Goal: Find specific page/section: Find specific page/section

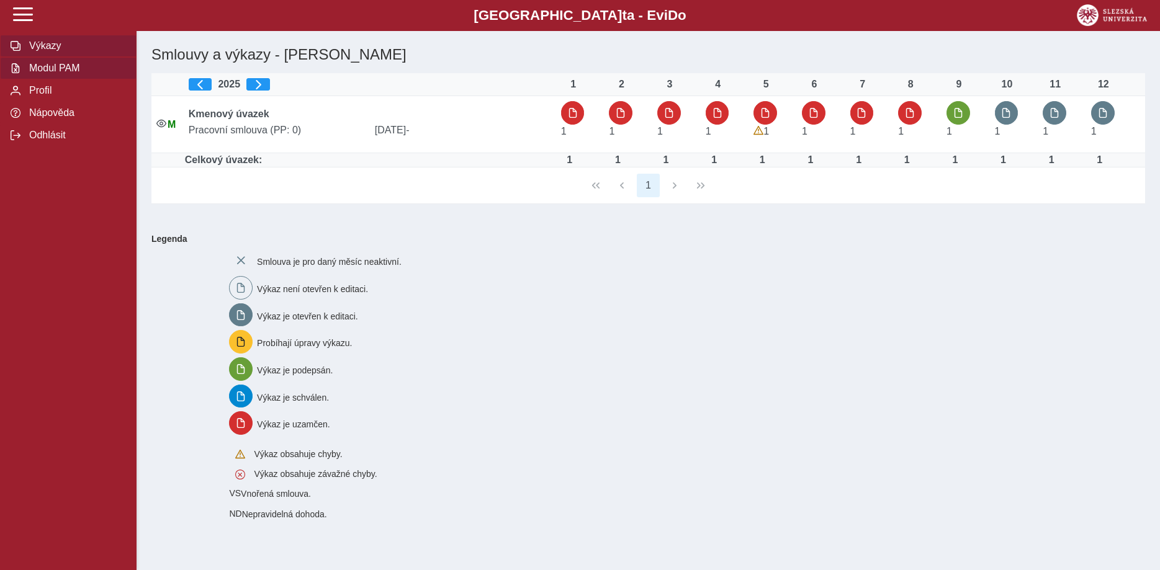
click at [63, 74] on span "Modul PAM" at bounding box center [75, 68] width 101 height 11
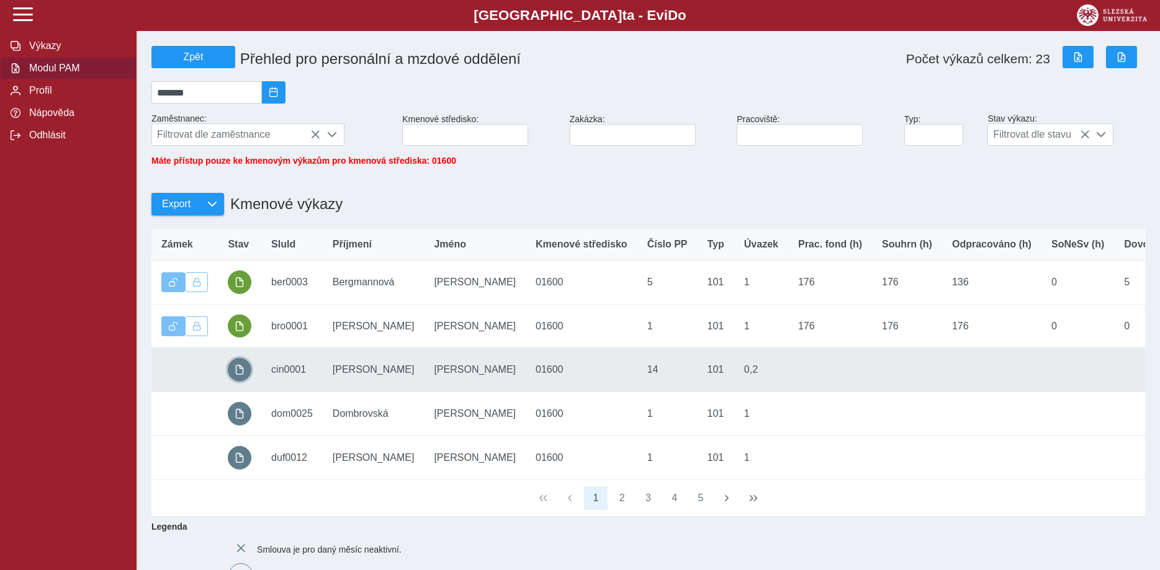
click at [241, 375] on span "button" at bounding box center [240, 370] width 10 height 10
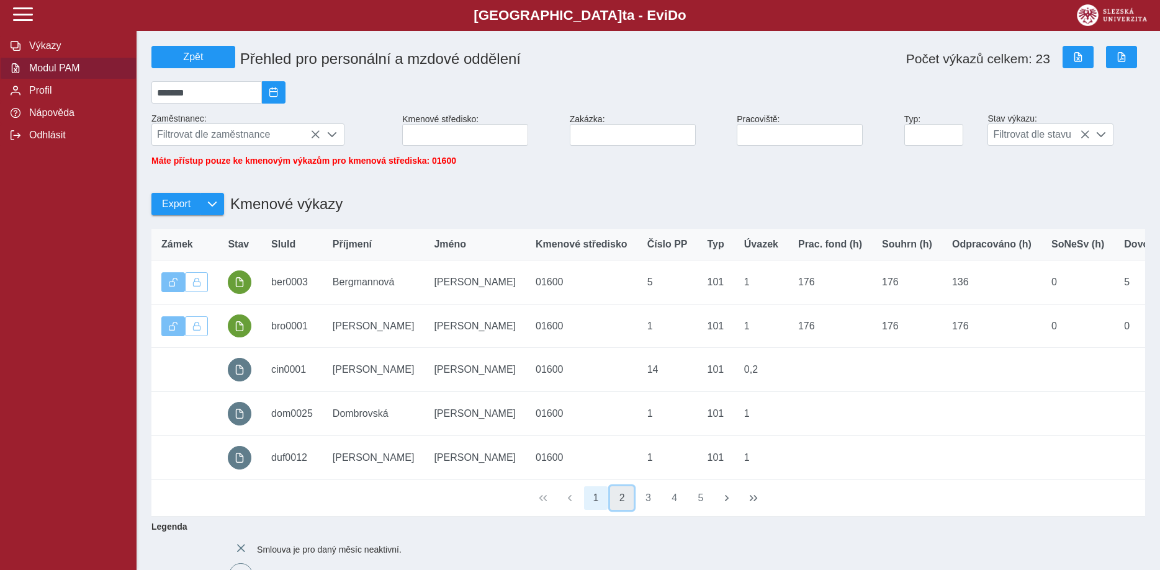
click at [619, 507] on button "2" at bounding box center [622, 499] width 24 height 24
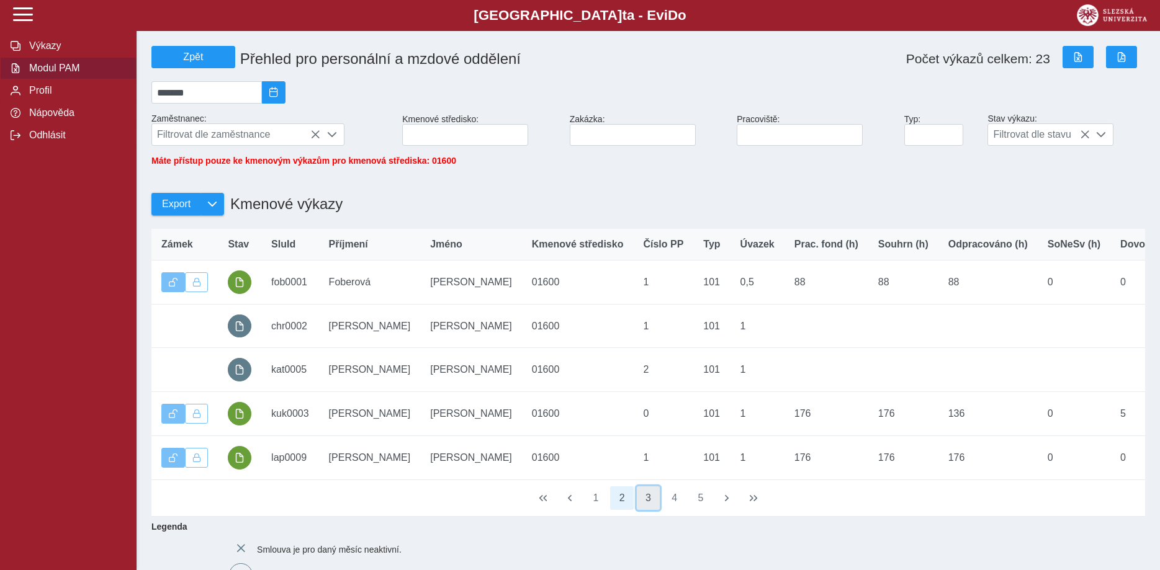
click at [645, 507] on button "3" at bounding box center [649, 499] width 24 height 24
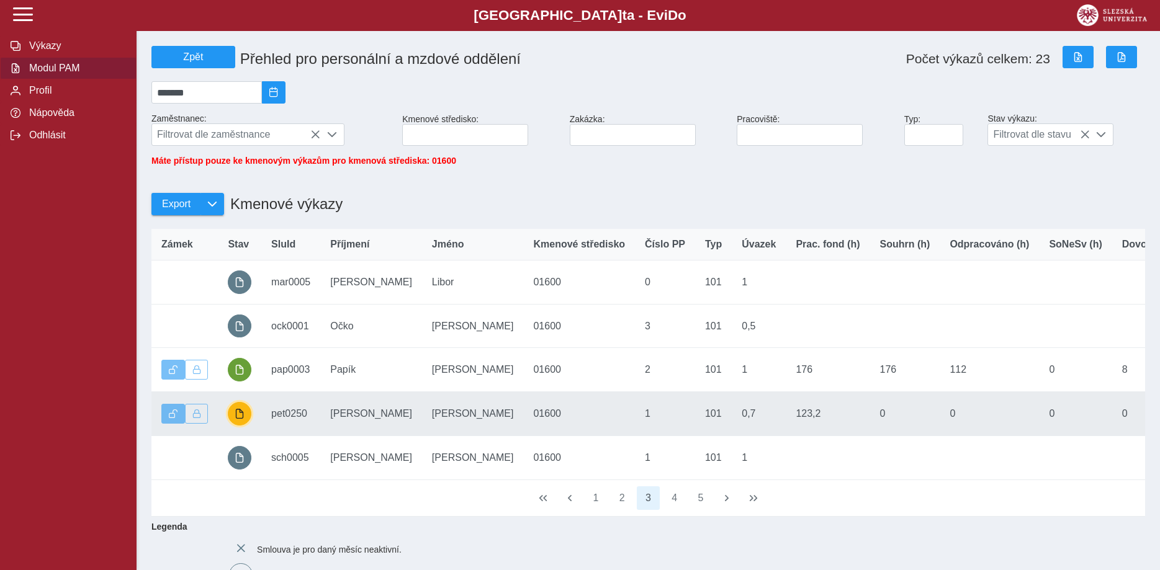
click at [243, 419] on span "button" at bounding box center [240, 414] width 10 height 10
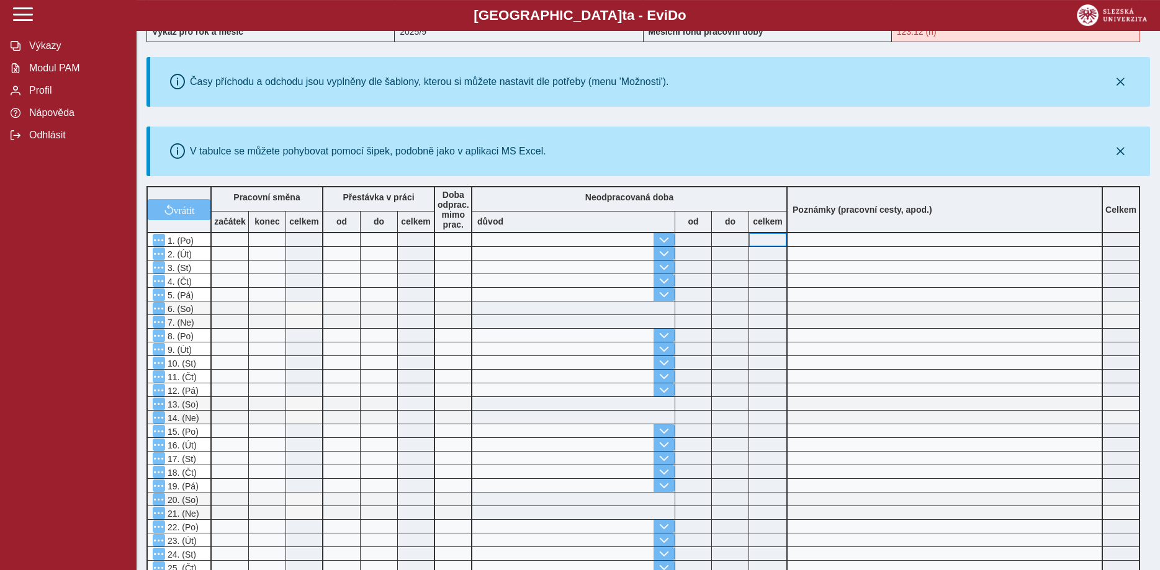
scroll to position [127, 0]
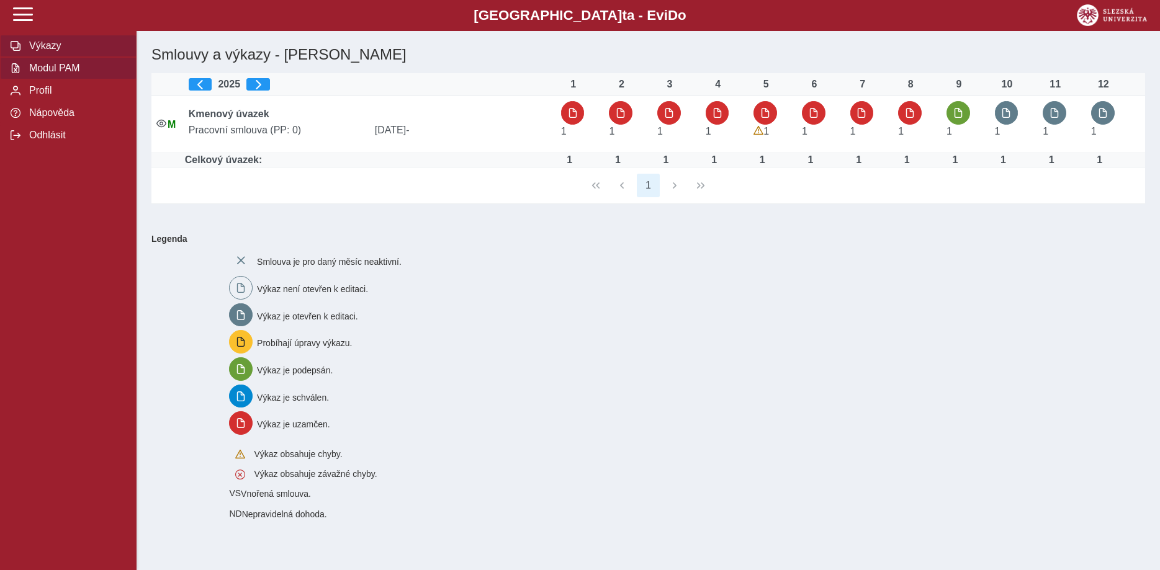
click at [48, 74] on span "Modul PAM" at bounding box center [75, 68] width 101 height 11
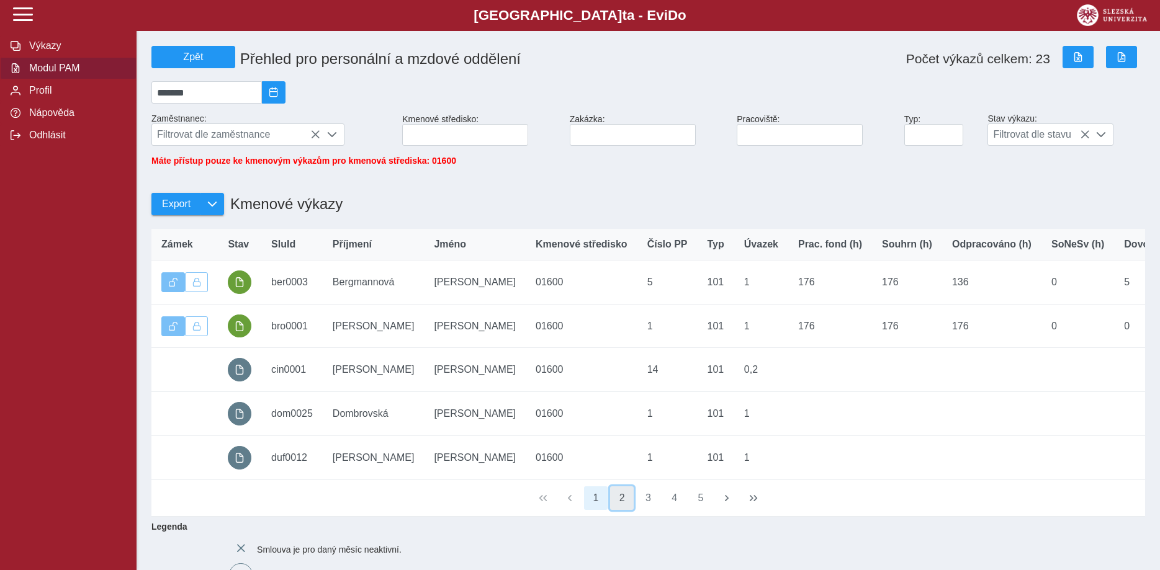
click at [620, 505] on button "2" at bounding box center [622, 499] width 24 height 24
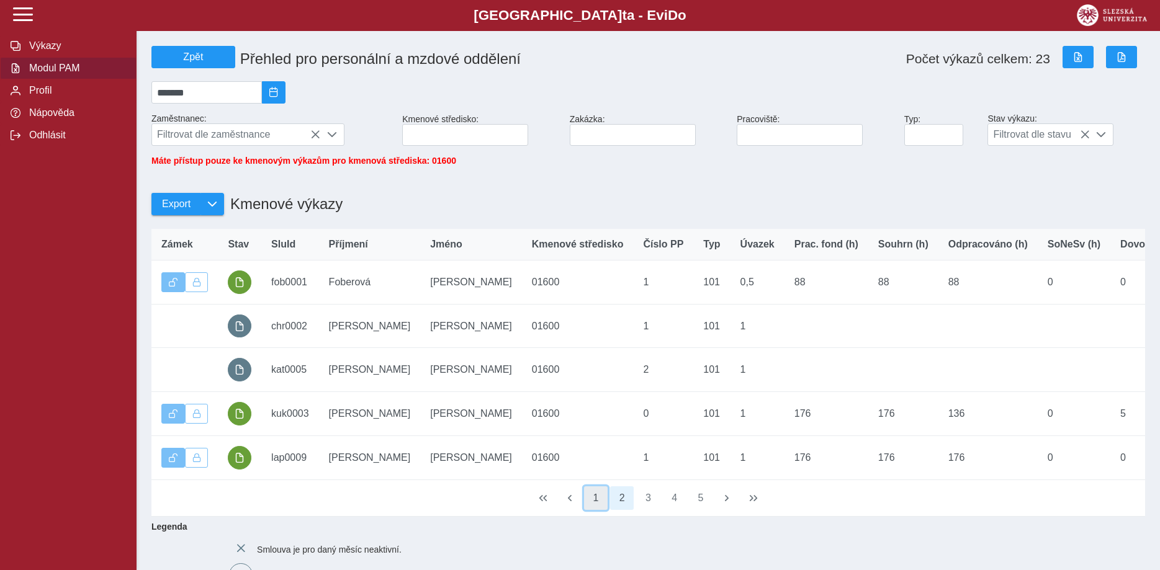
click at [593, 509] on button "1" at bounding box center [596, 499] width 24 height 24
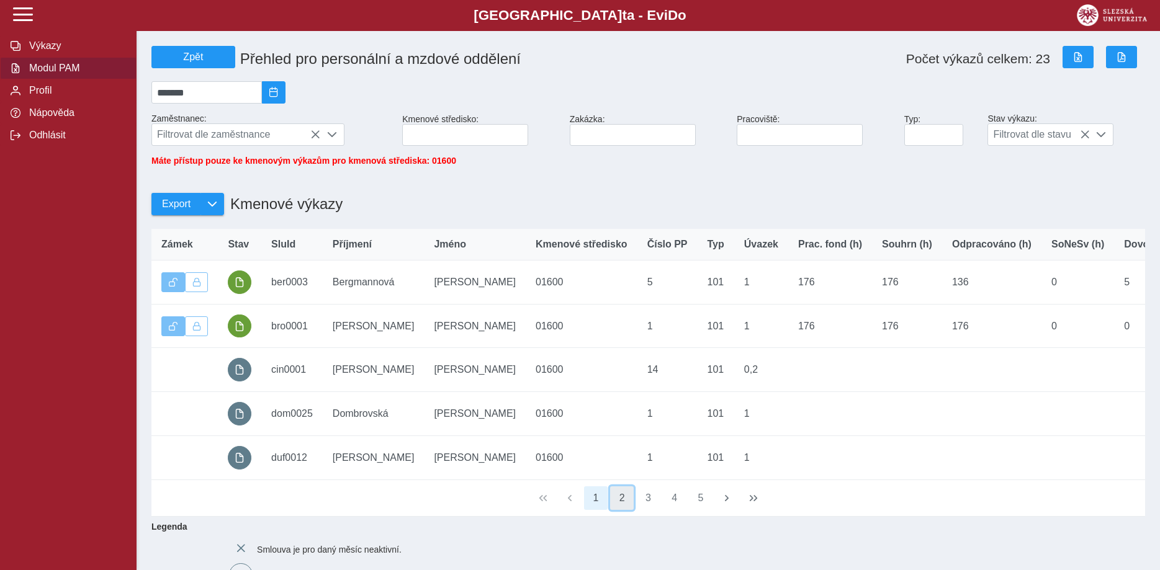
click at [620, 508] on button "2" at bounding box center [622, 499] width 24 height 24
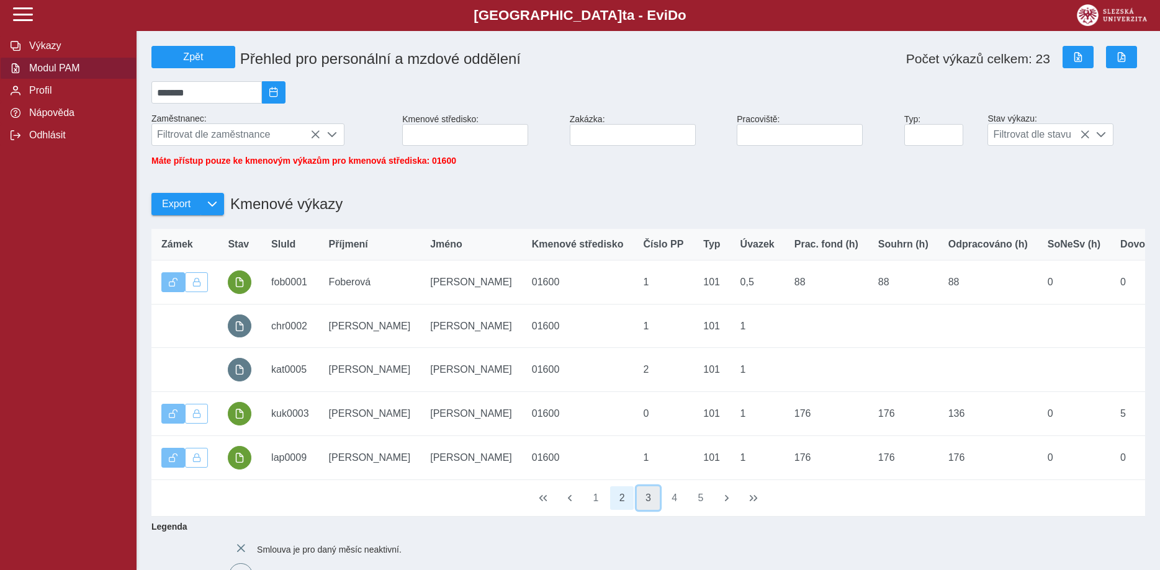
click at [649, 507] on button "3" at bounding box center [649, 499] width 24 height 24
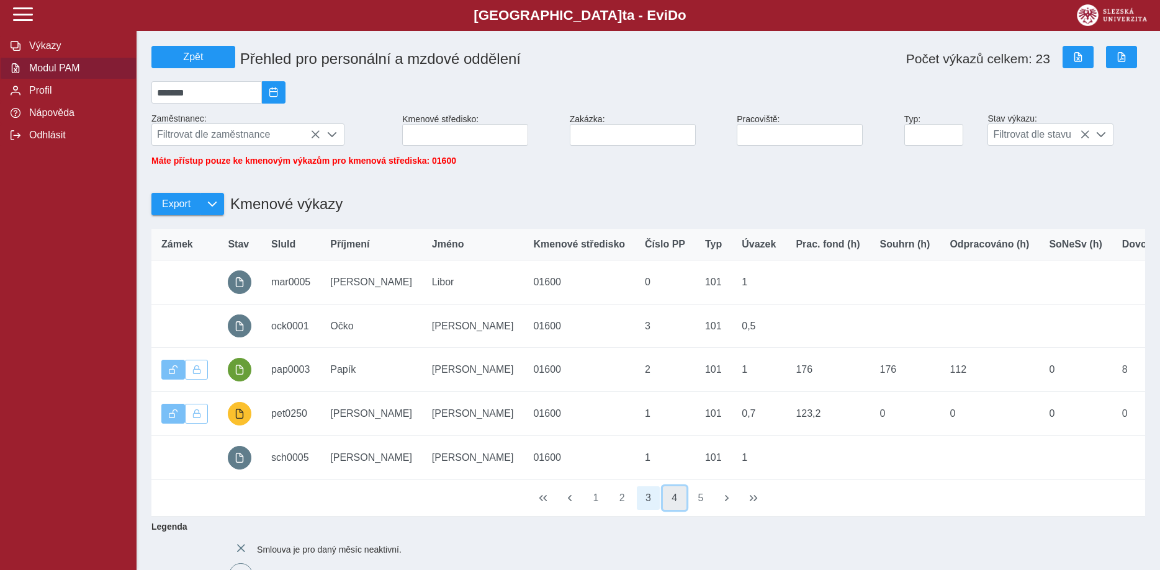
click at [674, 505] on button "4" at bounding box center [675, 499] width 24 height 24
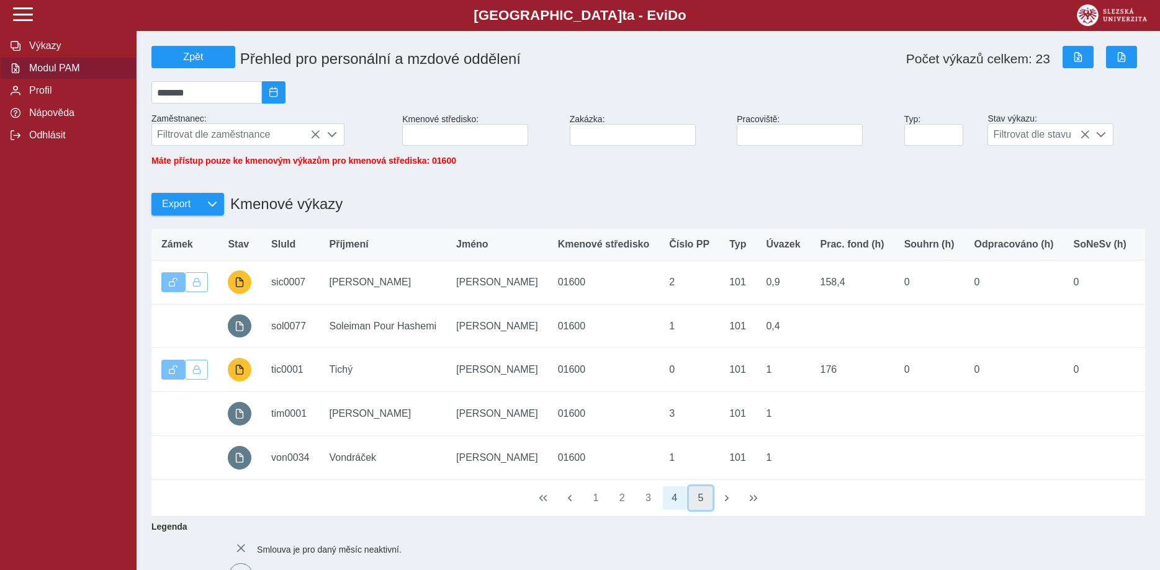
click at [699, 506] on button "5" at bounding box center [701, 499] width 24 height 24
